Goal: Check status

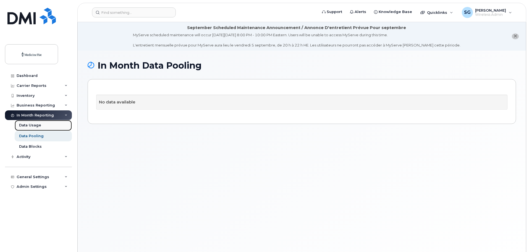
click at [34, 123] on div "Data Usage" at bounding box center [30, 125] width 22 height 5
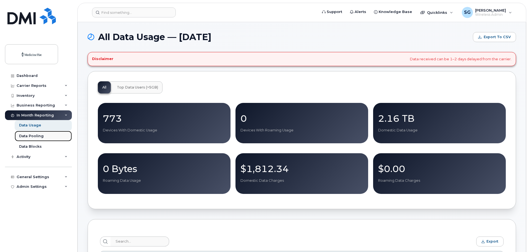
click at [36, 133] on div "Data Pooling" at bounding box center [31, 135] width 25 height 5
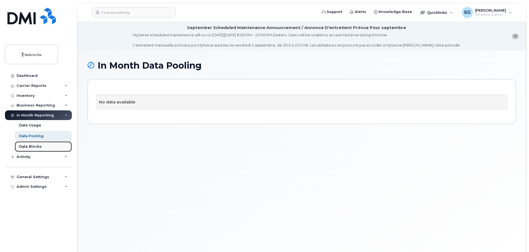
click at [36, 146] on div "Data Blocks" at bounding box center [30, 146] width 23 height 5
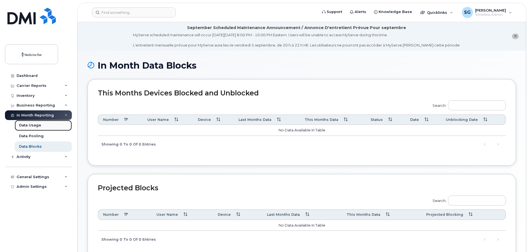
click at [33, 128] on div "Data Usage" at bounding box center [30, 125] width 22 height 5
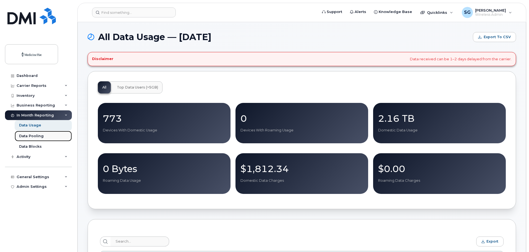
click at [37, 138] on div "Data Pooling" at bounding box center [31, 135] width 25 height 5
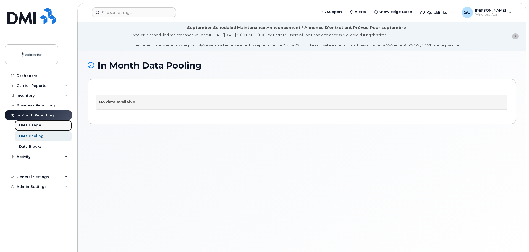
click at [36, 126] on div "Data Usage" at bounding box center [30, 125] width 22 height 5
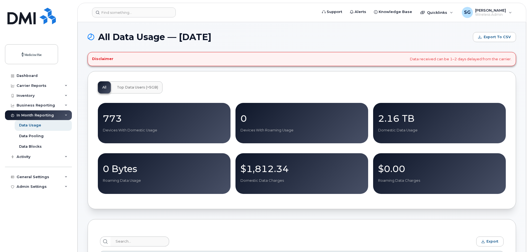
click at [398, 116] on p "2.16 TB" at bounding box center [439, 118] width 123 height 10
